Goal: Find specific page/section: Find specific page/section

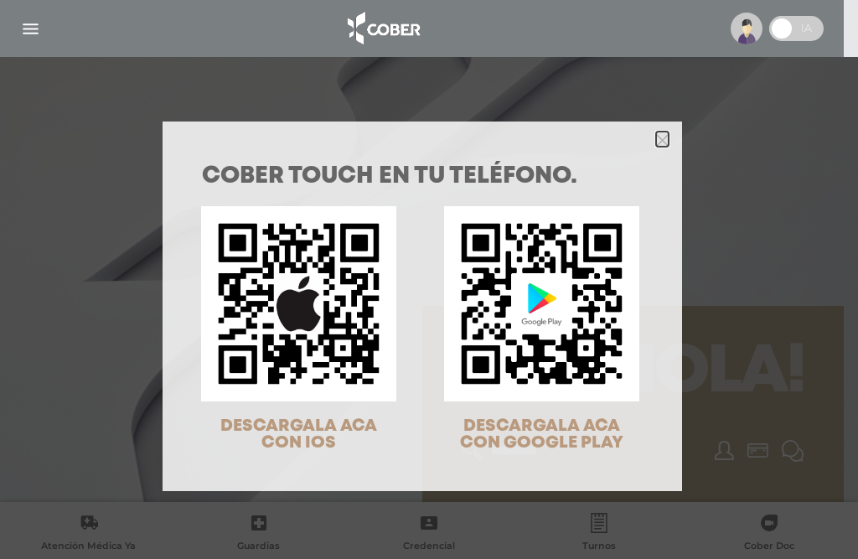
click at [656, 141] on polygon "Close" at bounding box center [662, 140] width 13 height 13
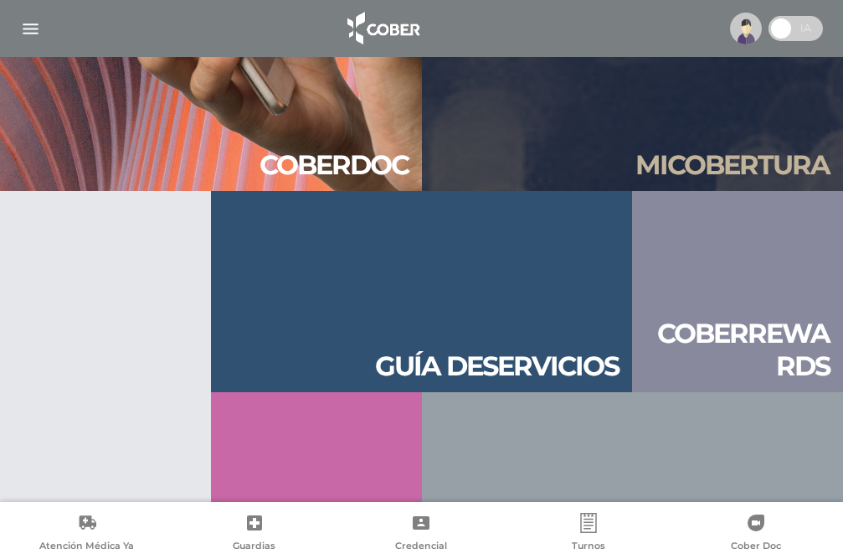
scroll to position [1809, 0]
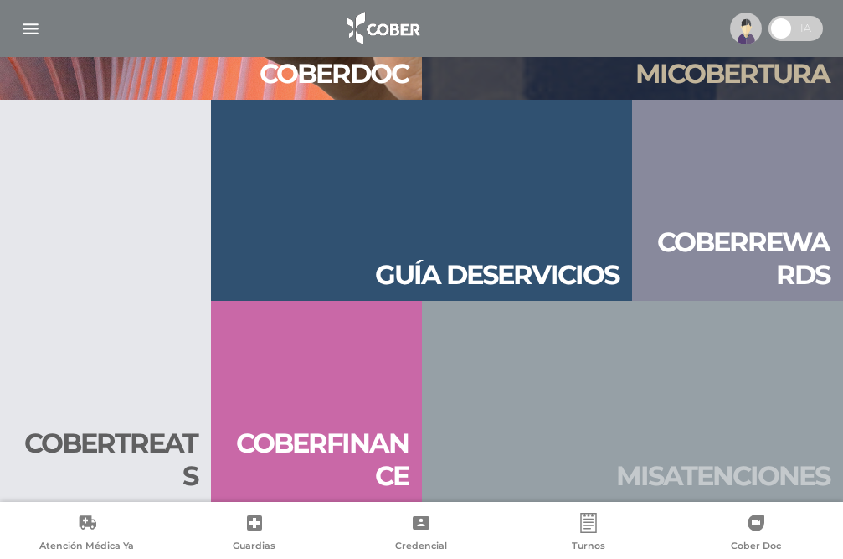
click at [724, 476] on h2 "Mis aten ciones" at bounding box center [723, 476] width 214 height 32
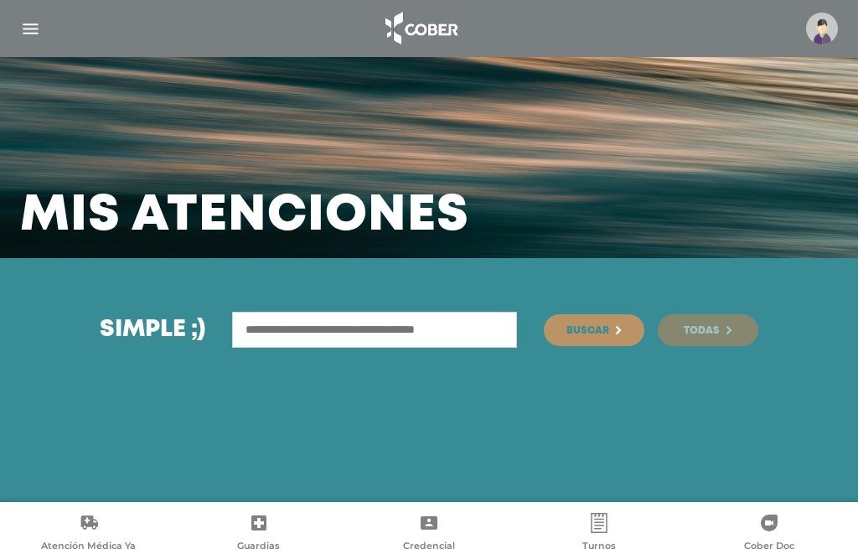
click at [708, 322] on link "Todas" at bounding box center [708, 330] width 101 height 32
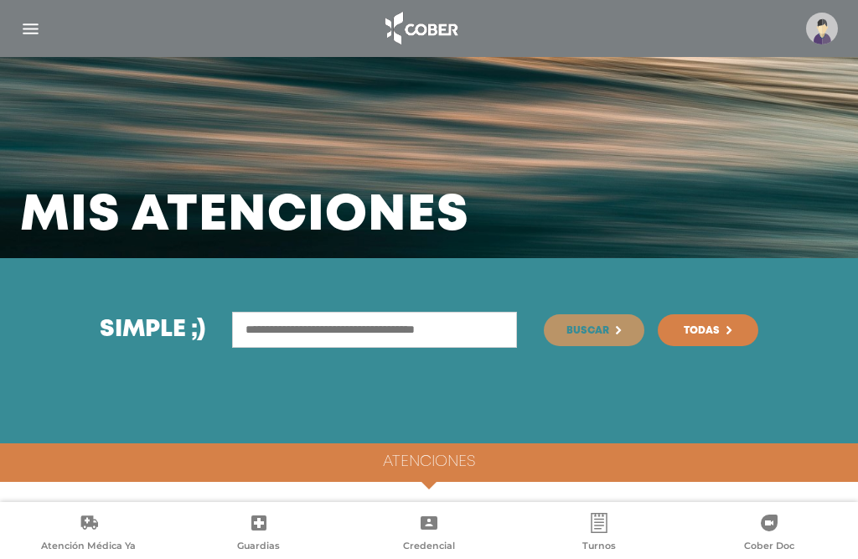
click at [361, 331] on input "text" at bounding box center [374, 330] width 285 height 36
type input "**********"
click at [544, 314] on button "Buscar" at bounding box center [594, 330] width 101 height 32
click at [32, 29] on img "button" at bounding box center [30, 28] width 21 height 21
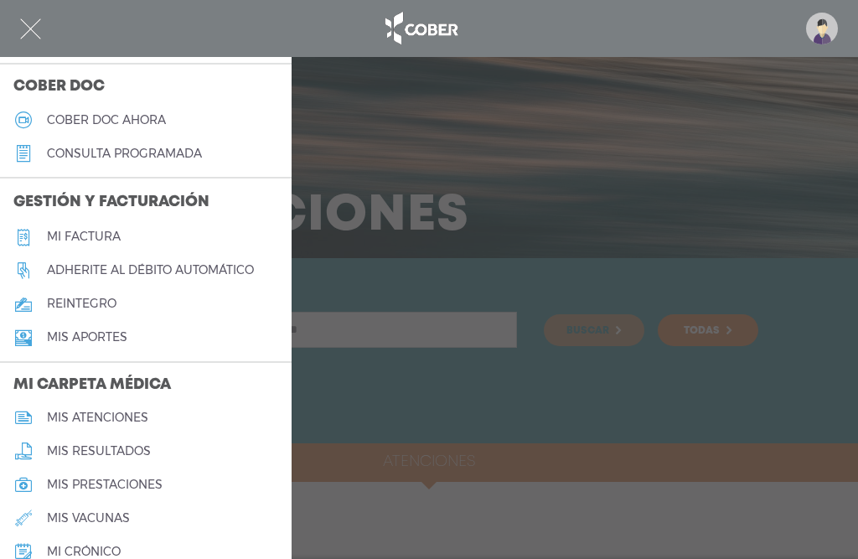
scroll to position [670, 0]
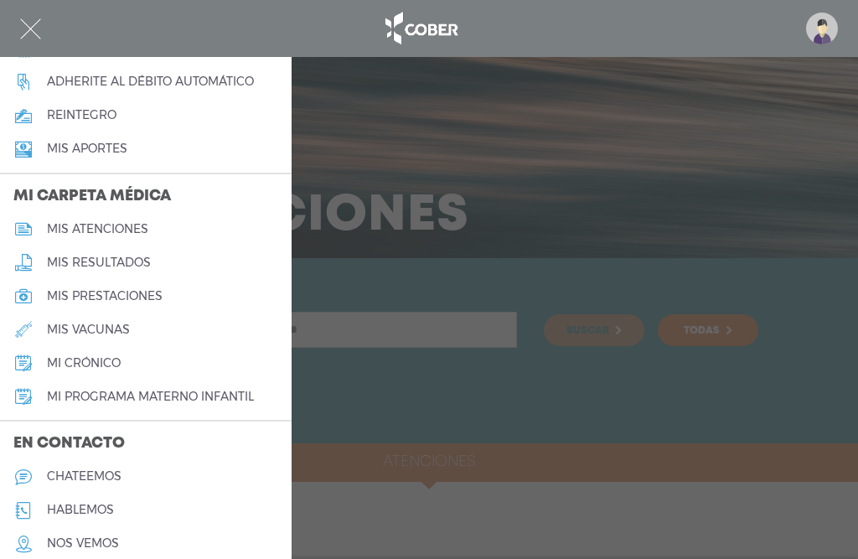
click at [120, 229] on h5 "mis atenciones" at bounding box center [97, 229] width 101 height 14
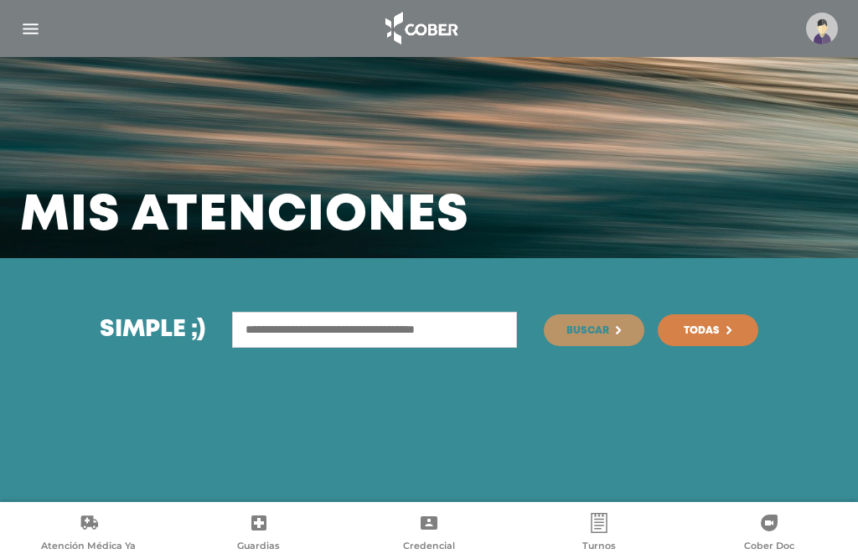
click at [28, 22] on img "button" at bounding box center [30, 28] width 21 height 21
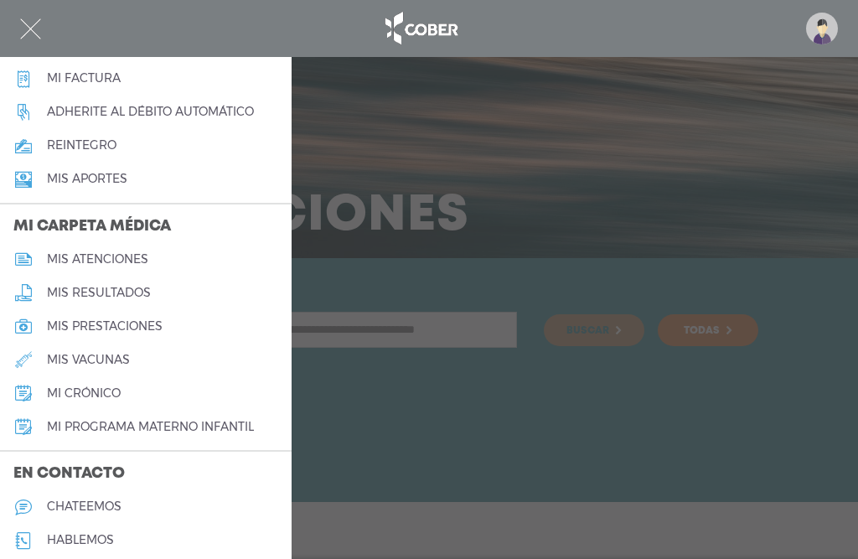
scroll to position [670, 0]
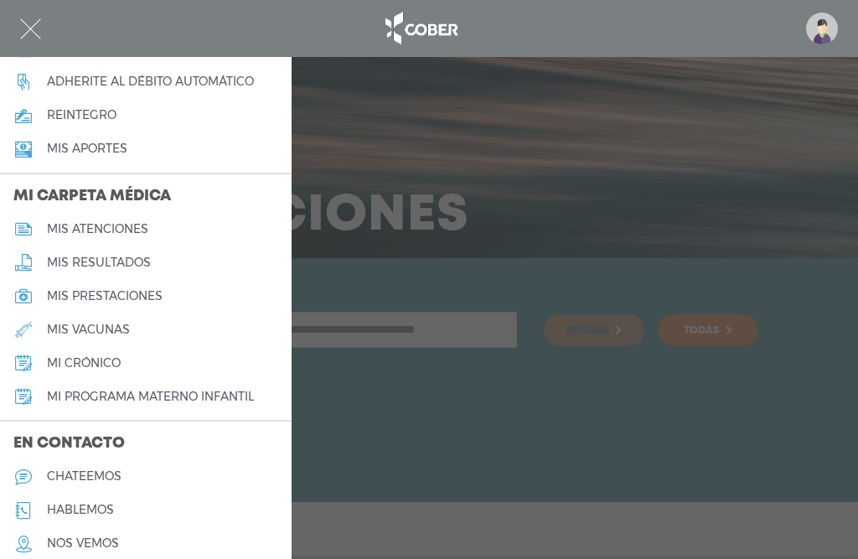
click at [116, 296] on h5 "mis prestaciones" at bounding box center [105, 296] width 116 height 14
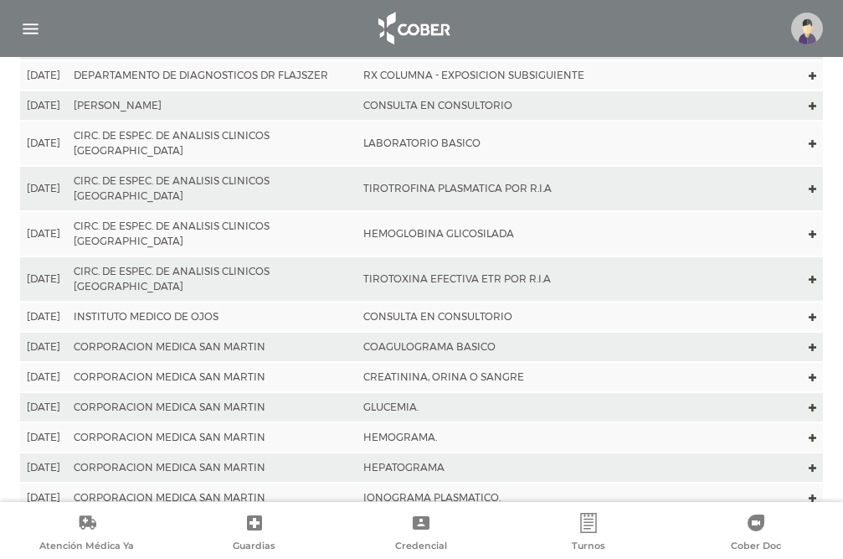
scroll to position [503, 0]
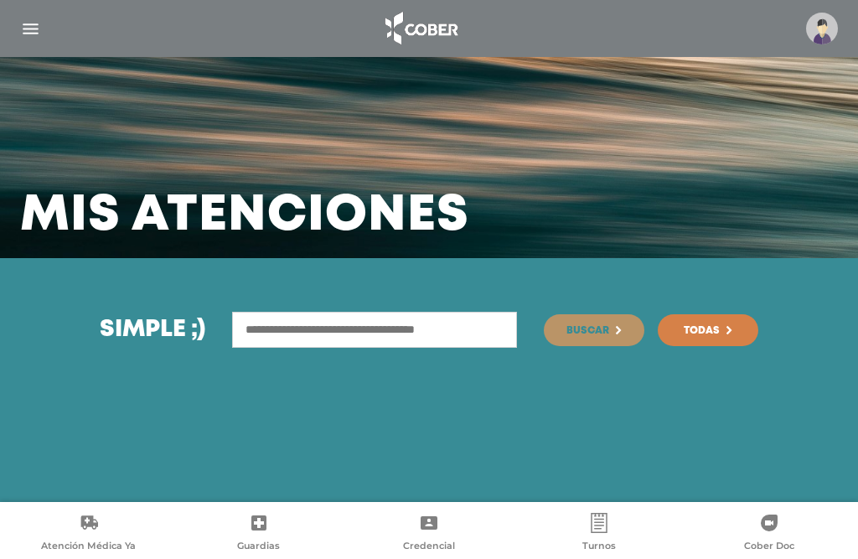
click at [29, 27] on img "button" at bounding box center [30, 28] width 21 height 21
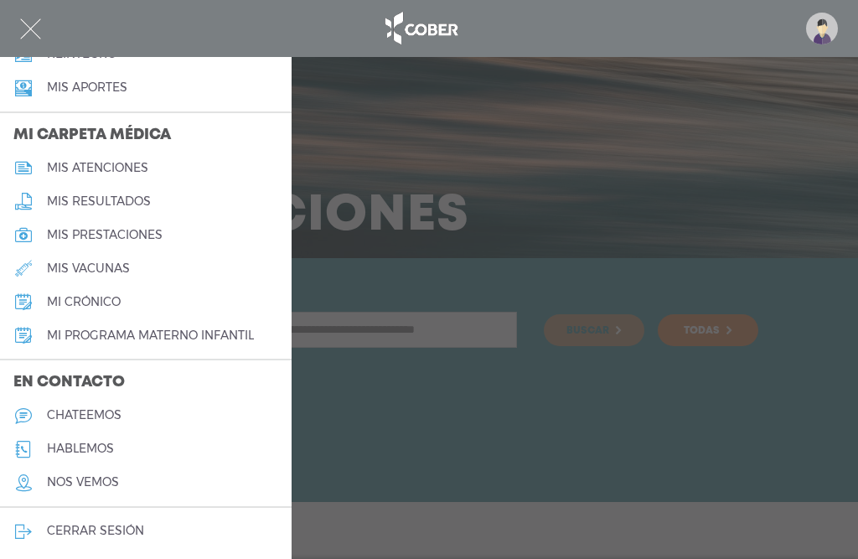
scroll to position [734, 0]
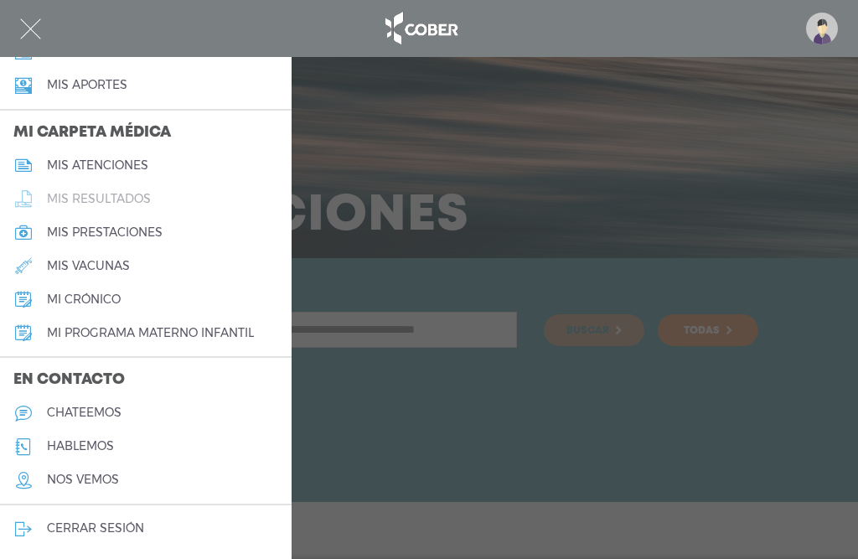
click at [121, 199] on h5 "mis resultados" at bounding box center [99, 199] width 104 height 14
click at [121, 199] on body "Cober Touch - Desktop Mobile inicio Mi perfil datos personales" at bounding box center [429, 279] width 858 height 559
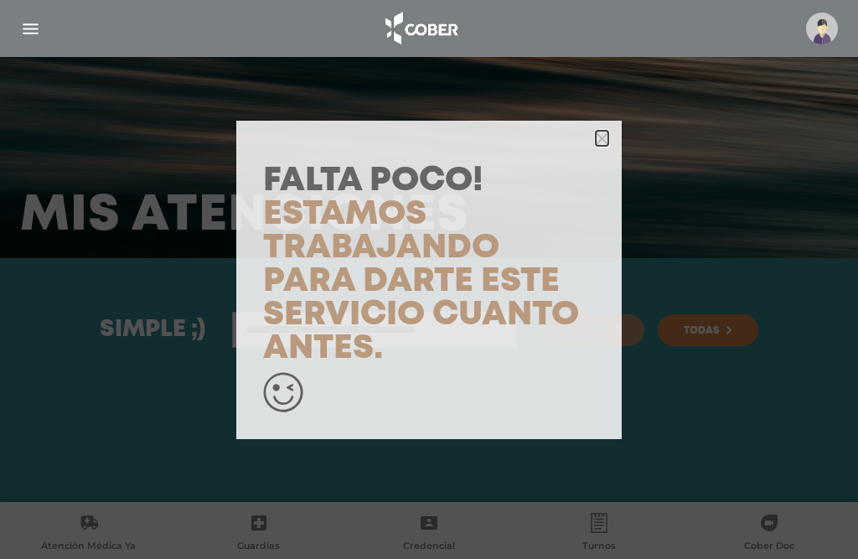
click at [606, 142] on icon "button" at bounding box center [602, 138] width 13 height 13
